Goal: Check status: Check status

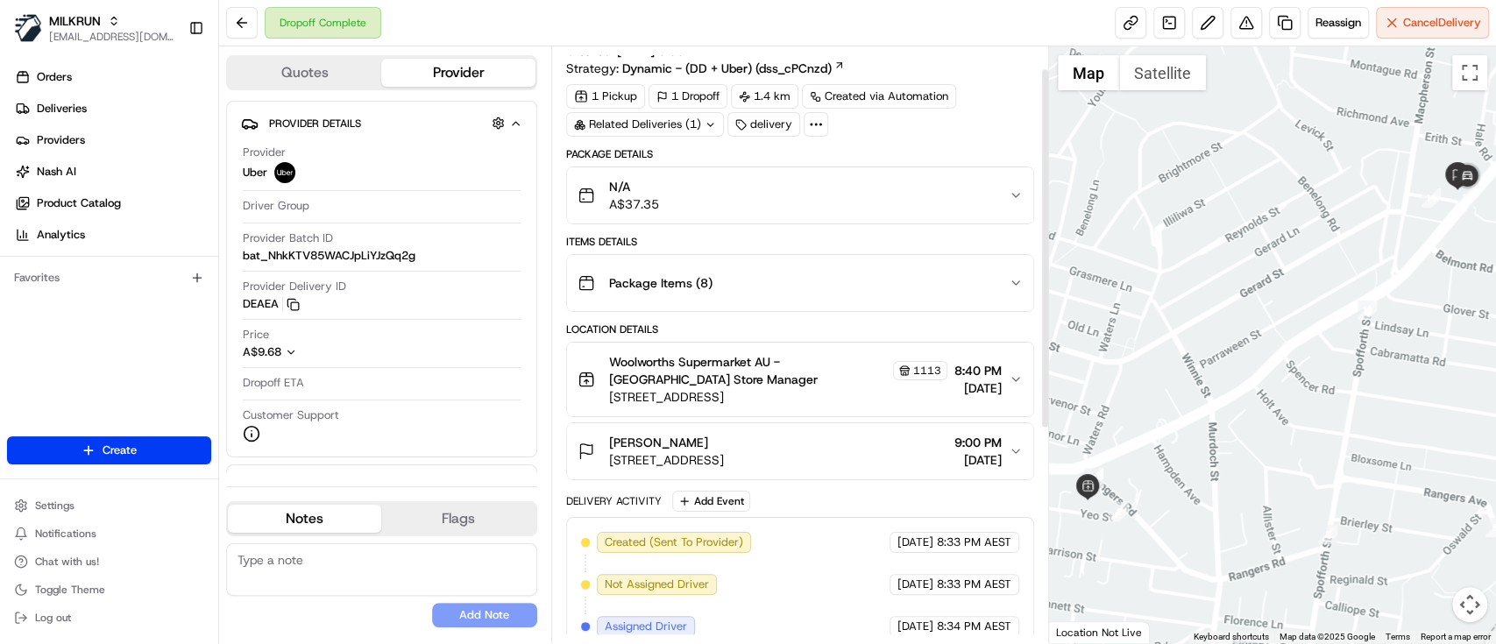
scroll to position [37, 0]
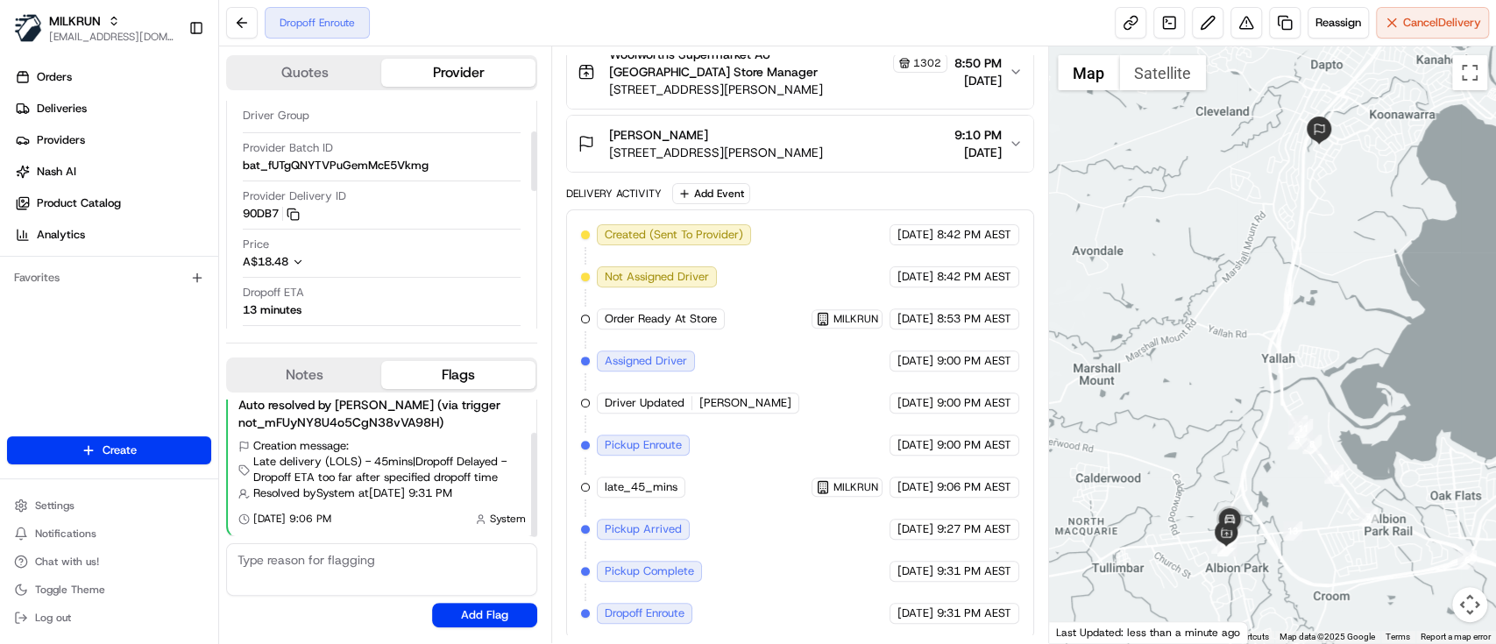
scroll to position [117, 0]
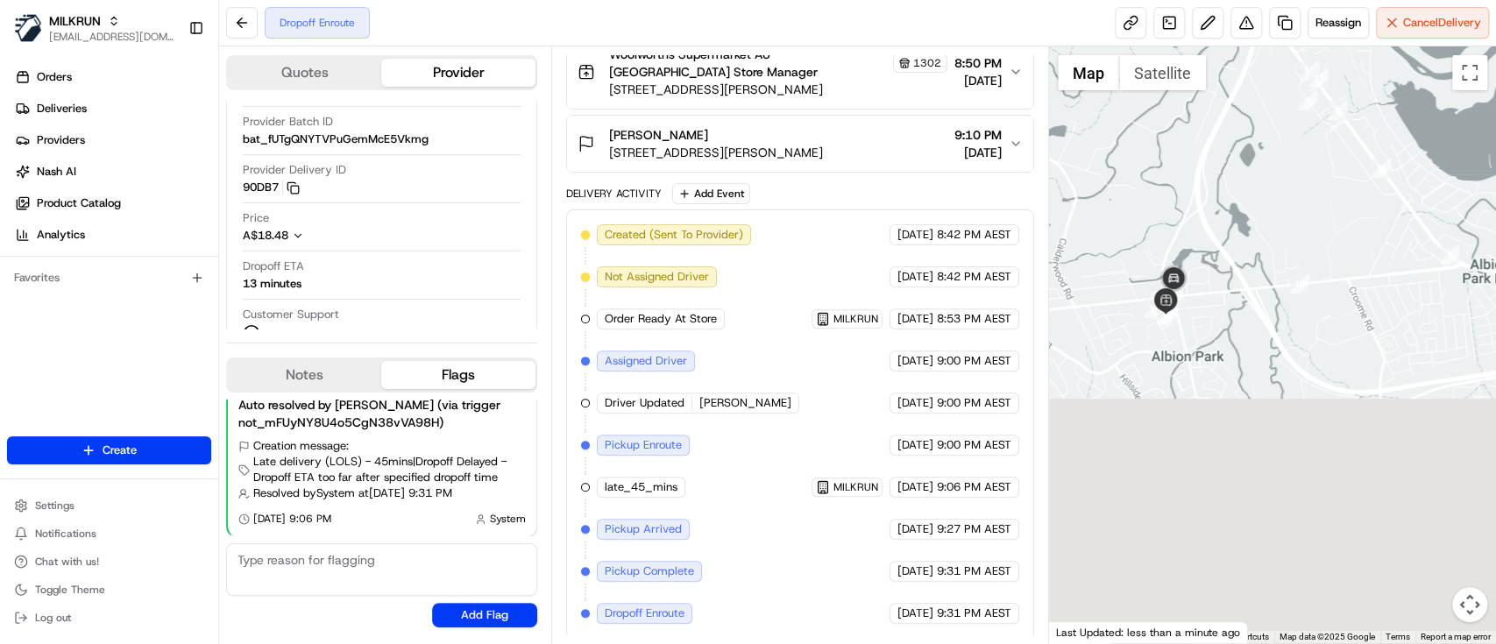
drag, startPoint x: 1199, startPoint y: 473, endPoint x: 1234, endPoint y: 240, distance: 235.7
click at [1234, 240] on div at bounding box center [1272, 344] width 447 height 597
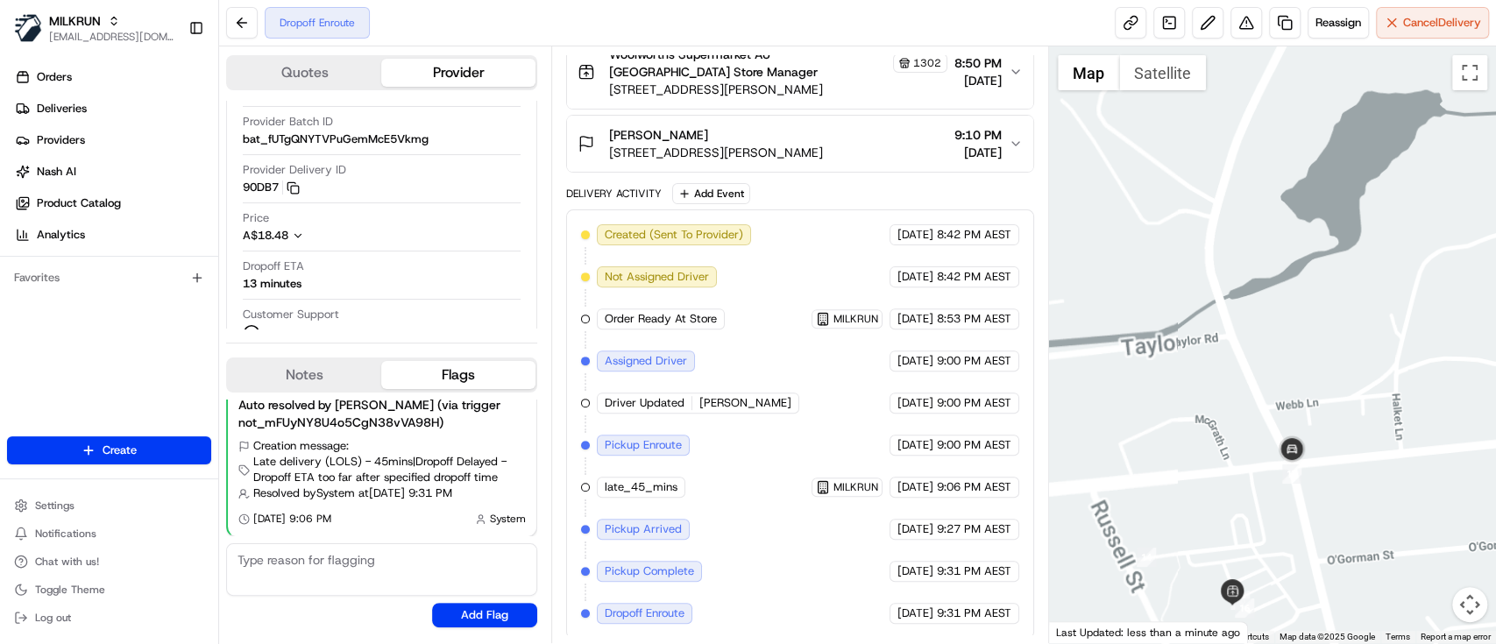
drag, startPoint x: 1286, startPoint y: 365, endPoint x: 1474, endPoint y: 369, distance: 187.6
click at [1474, 369] on div at bounding box center [1272, 344] width 447 height 597
